Goal: Information Seeking & Learning: Learn about a topic

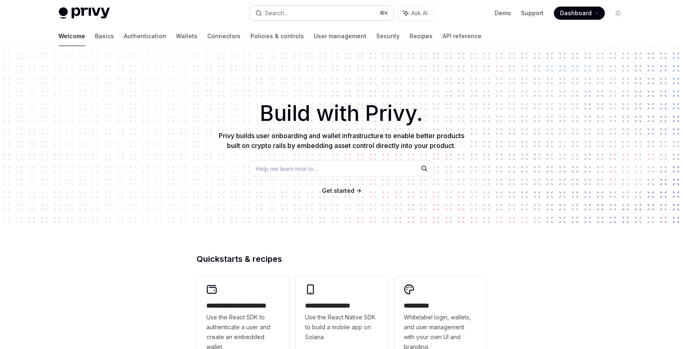
click at [327, 15] on button "Search... ⌘ K" at bounding box center [322, 13] width 144 height 15
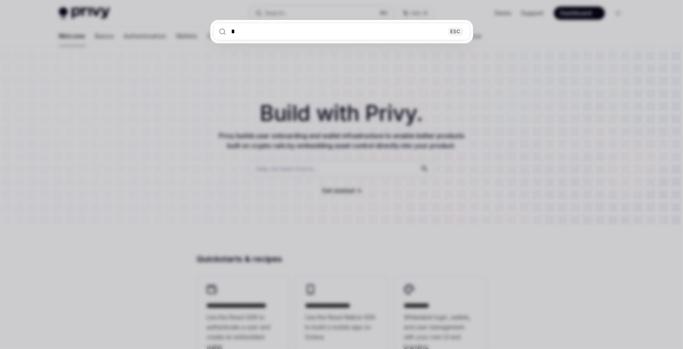
type input "**"
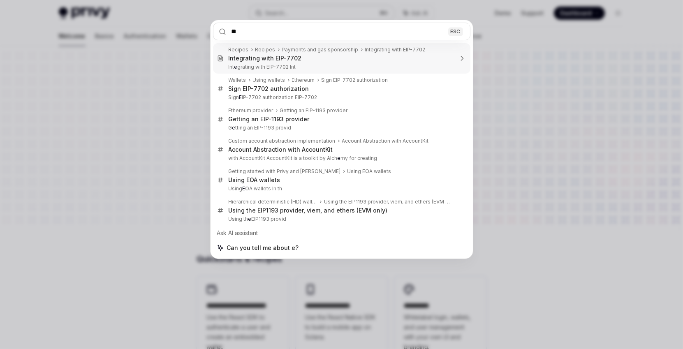
type textarea "*"
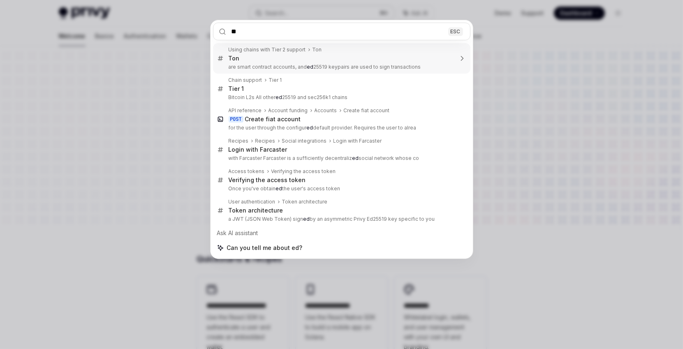
type input "*"
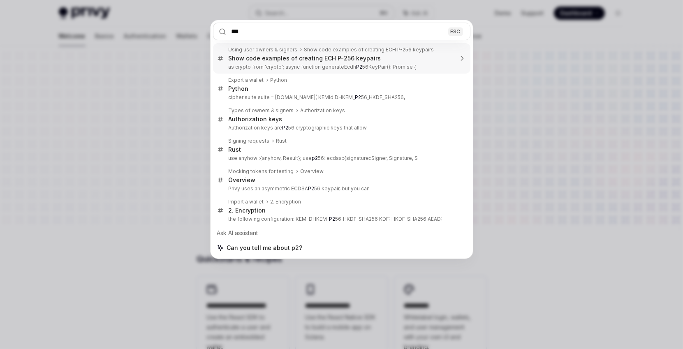
type input "****"
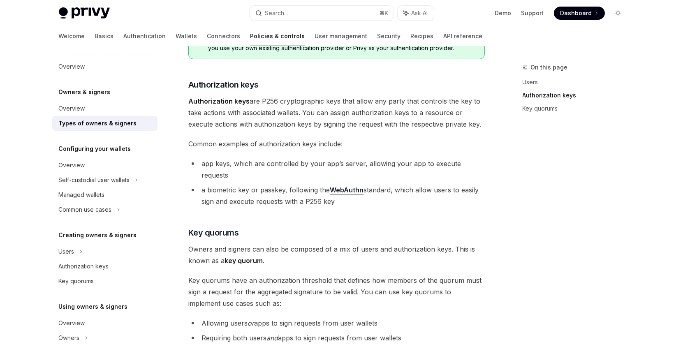
scroll to position [162, 0]
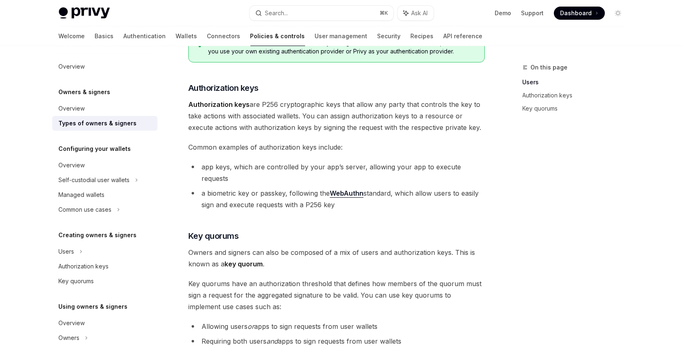
click at [267, 103] on span "Authorization keys are P256 cryptographic keys that allow any party that contro…" at bounding box center [336, 116] width 296 height 35
copy span "P256"
click at [176, 34] on link "Wallets" at bounding box center [186, 36] width 21 height 20
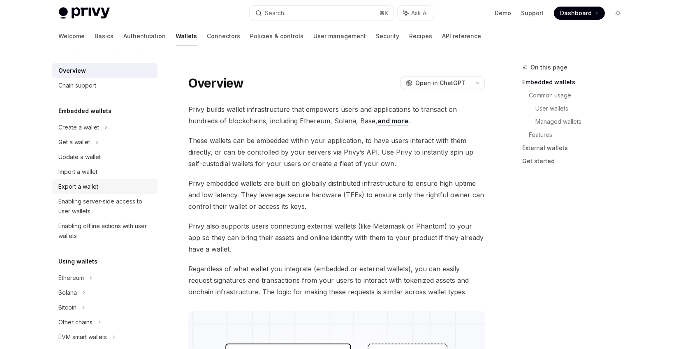
click at [84, 182] on div "Export a wallet" at bounding box center [79, 187] width 40 height 10
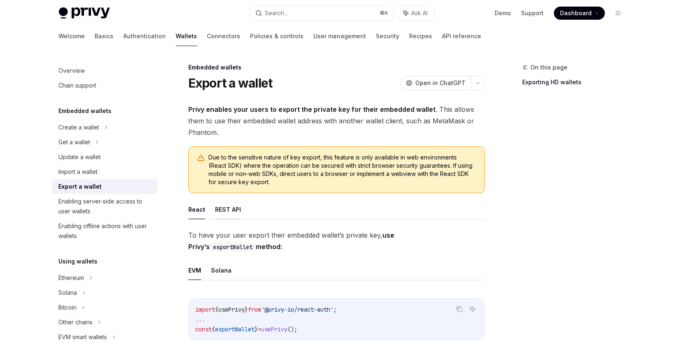
click at [222, 217] on button "REST API" at bounding box center [228, 209] width 26 height 19
type textarea "*"
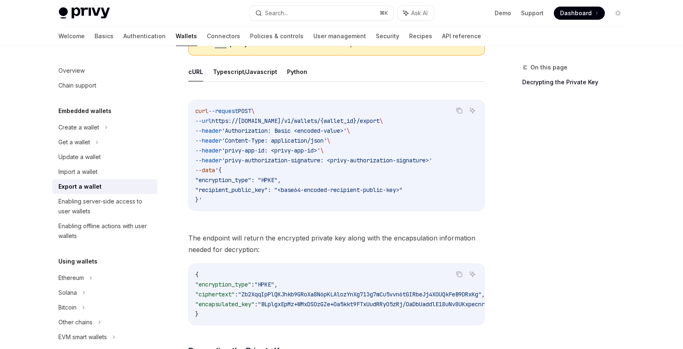
scroll to position [293, 0]
click at [281, 178] on span ""encryption_type": "HPKE"," at bounding box center [237, 179] width 85 height 7
copy span "HPKE"
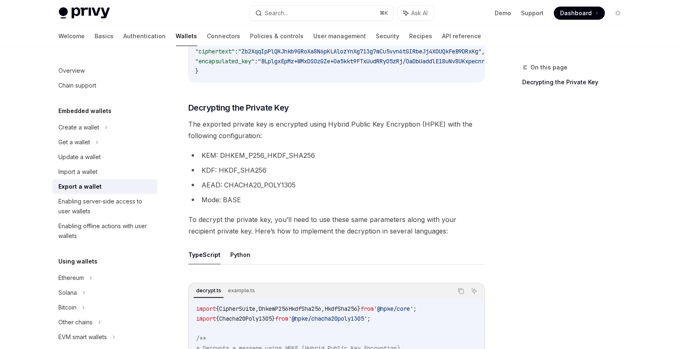
scroll to position [535, 0]
click at [287, 121] on span "The exported private key is encrypted using Hybrid Public Key Encryption (HPKE)…" at bounding box center [336, 130] width 296 height 23
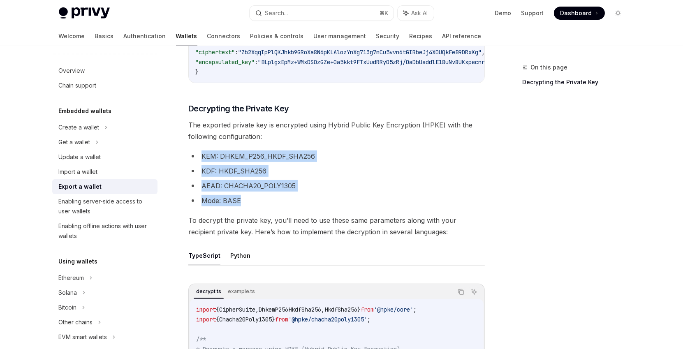
drag, startPoint x: 245, startPoint y: 201, endPoint x: 198, endPoint y: 151, distance: 68.0
click at [198, 151] on ul "KEM: DHKEM_P256_HKDF_SHA256 KDF: HKDF_SHA256 AEAD: CHACHA20_POLY1305 Mode: BASE" at bounding box center [336, 178] width 296 height 56
copy ul "KEM: DHKEM_P256_HKDF_SHA256 KDF: HKDF_SHA256 AEAD: CHACHA20_POLY1305 Mode: BASE"
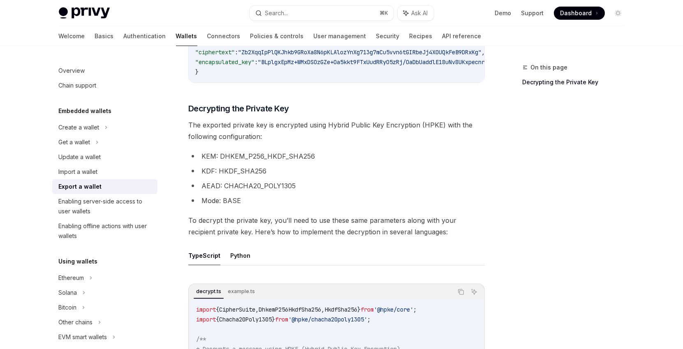
click at [312, 121] on span "The exported private key is encrypted using Hybrid Public Key Encryption (HPKE)…" at bounding box center [336, 130] width 296 height 23
click at [230, 120] on span "The exported private key is encrypted using Hybrid Public Key Encryption (HPKE)…" at bounding box center [336, 130] width 296 height 23
click at [430, 127] on span "The exported private key is encrypted using Hybrid Public Key Encryption (HPKE)…" at bounding box center [336, 130] width 296 height 23
copy span "HPKE"
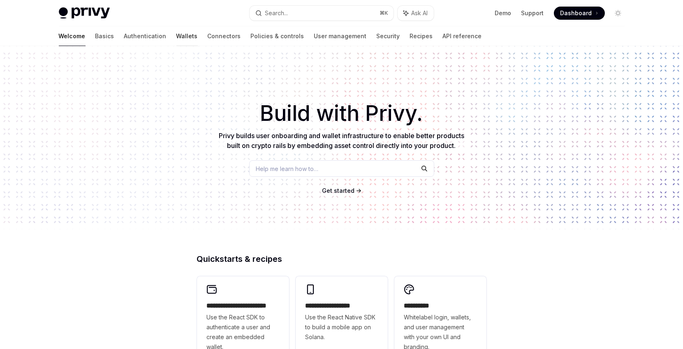
click at [176, 33] on link "Wallets" at bounding box center [186, 36] width 21 height 20
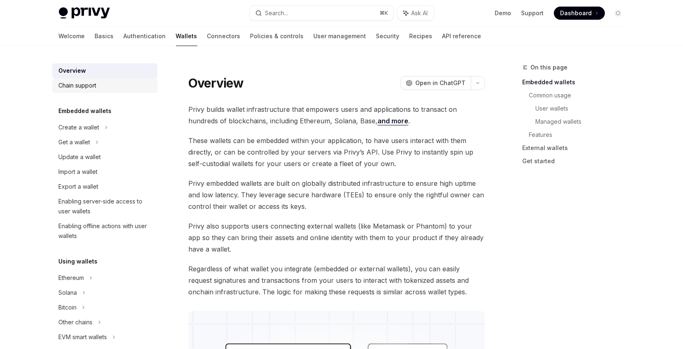
click at [82, 92] on link "Chain support" at bounding box center [104, 85] width 105 height 15
type textarea "*"
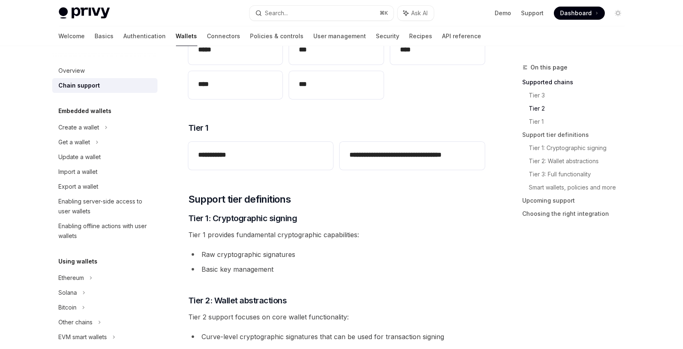
scroll to position [275, 0]
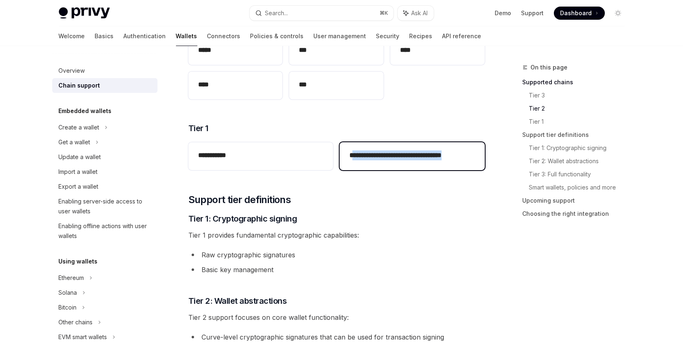
drag, startPoint x: 361, startPoint y: 153, endPoint x: 482, endPoint y: 154, distance: 120.9
click at [482, 154] on div "**********" at bounding box center [412, 156] width 145 height 28
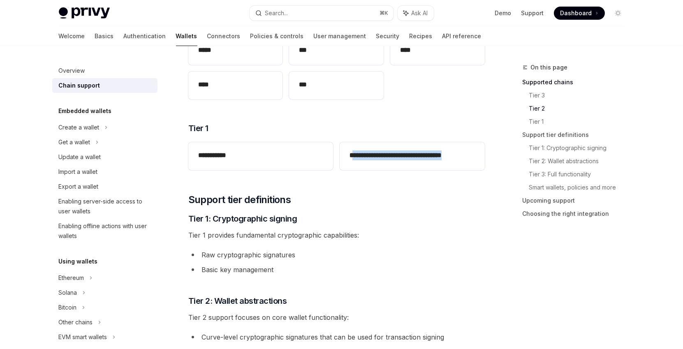
copy h2 "**********"
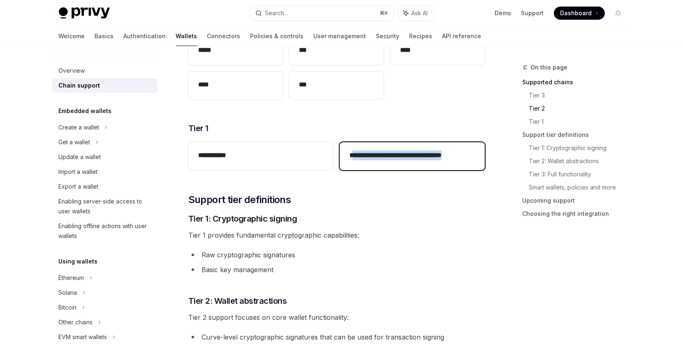
click at [415, 154] on h2 "**********" at bounding box center [411, 155] width 125 height 10
